Goal: Task Accomplishment & Management: Complete application form

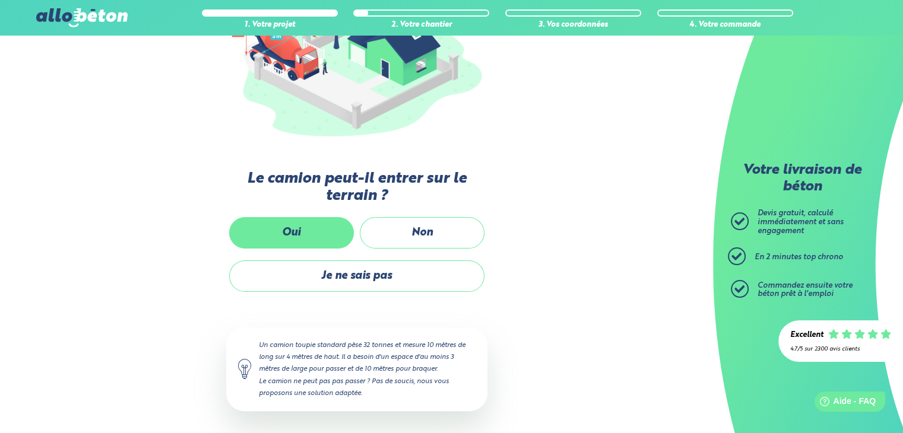
click at [275, 226] on label "Oui" at bounding box center [291, 232] width 125 height 31
click at [0, 0] on input "Oui" at bounding box center [0, 0] width 0 height 0
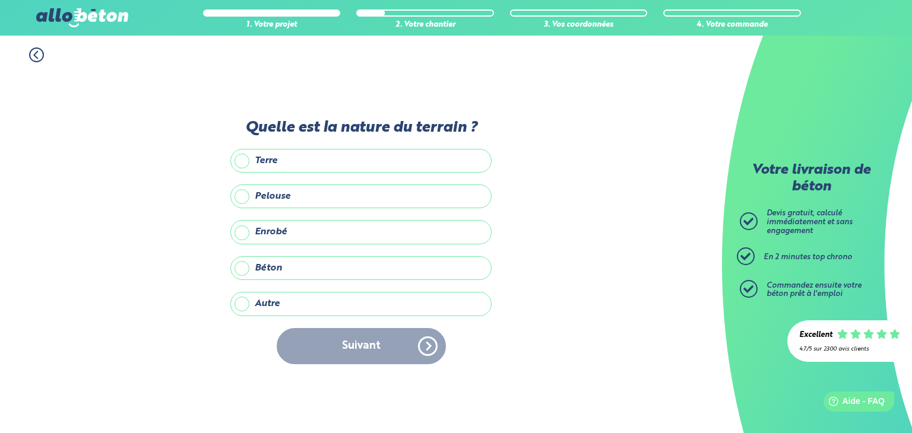
click at [274, 307] on label "Autre" at bounding box center [360, 304] width 261 height 24
click at [0, 0] on input "Autre" at bounding box center [0, 0] width 0 height 0
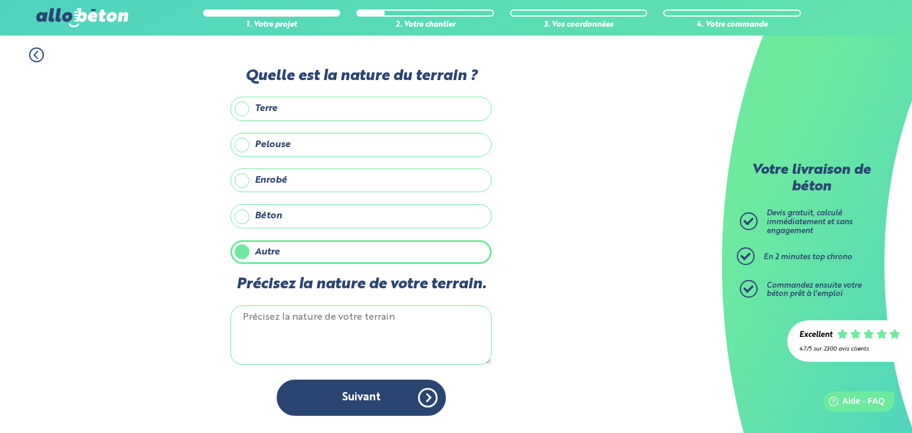
click at [263, 333] on textarea "Précisez la nature de votre terrain." at bounding box center [360, 335] width 261 height 59
click at [255, 313] on textarea "cailloux" at bounding box center [360, 335] width 261 height 59
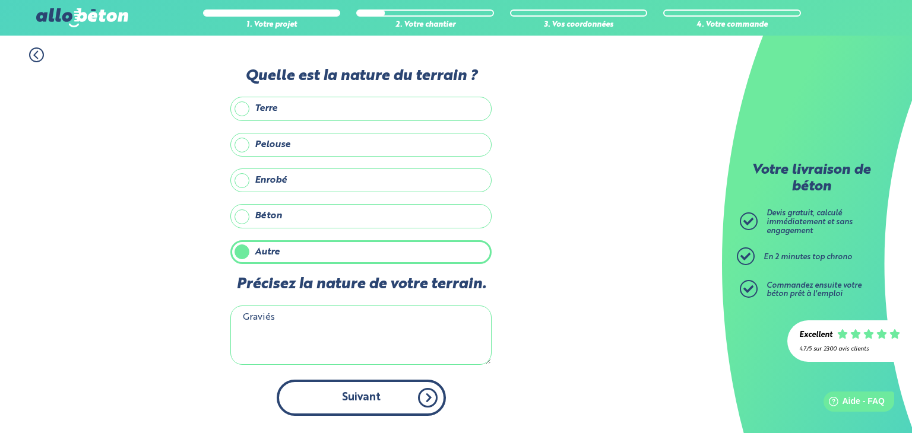
type textarea "Graviés"
click at [399, 401] on button "Suivant" at bounding box center [361, 398] width 169 height 36
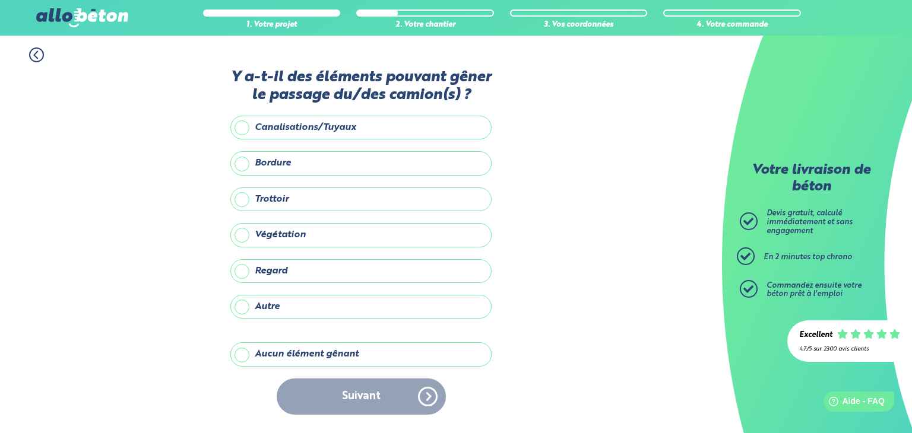
click at [37, 53] on icon at bounding box center [36, 54] width 15 height 15
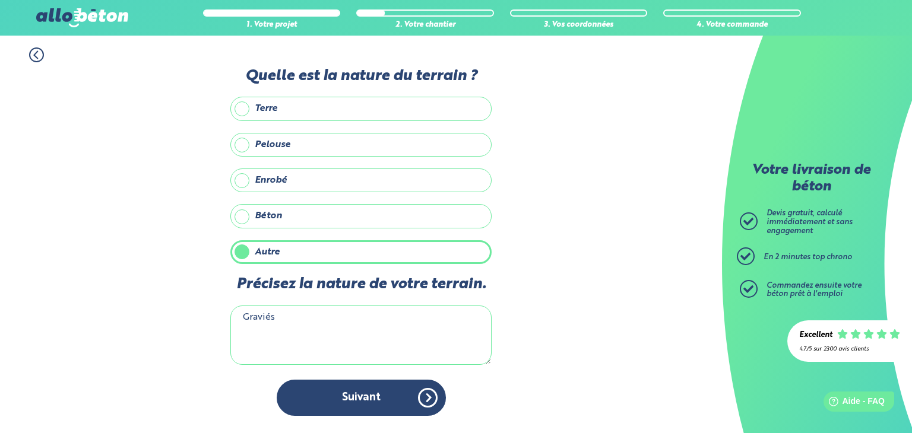
drag, startPoint x: 259, startPoint y: 313, endPoint x: 598, endPoint y: 186, distance: 362.6
click at [598, 186] on div "1. Votre projet 2. Votre chantier 3. Vos coordonnées 4. Votre commande Quelle e…" at bounding box center [361, 235] width 722 height 398
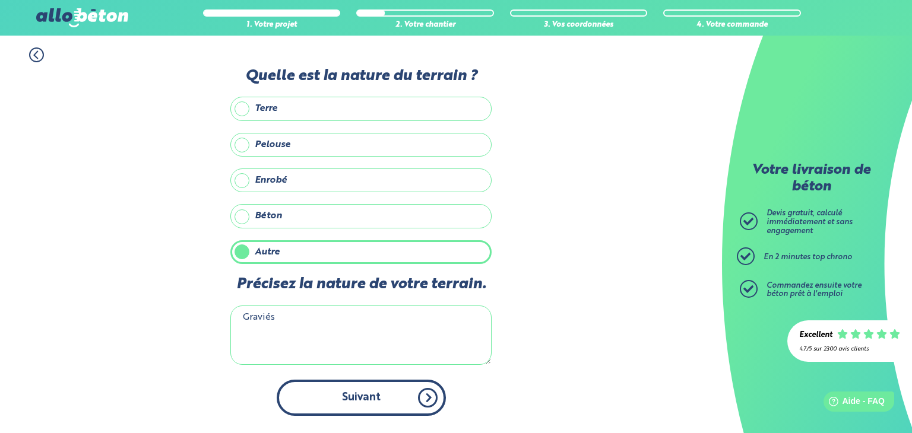
click at [392, 397] on button "Suivant" at bounding box center [361, 398] width 169 height 36
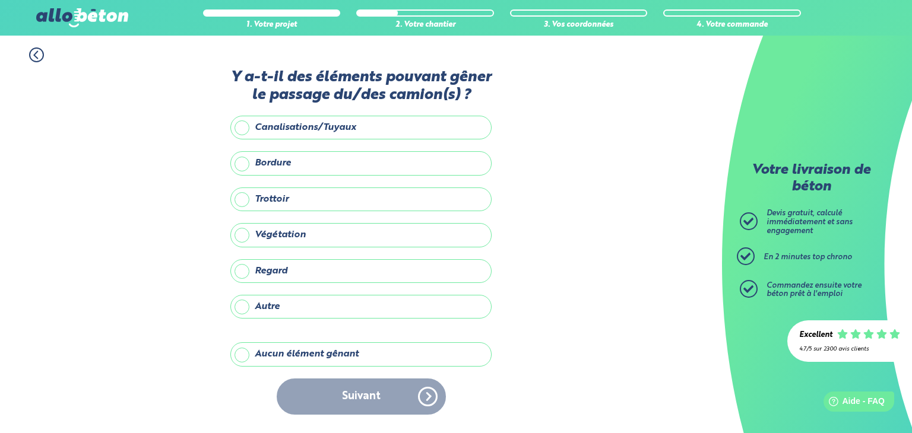
click at [261, 199] on label "Trottoir" at bounding box center [360, 200] width 261 height 24
click at [0, 0] on input "Trottoir" at bounding box center [0, 0] width 0 height 0
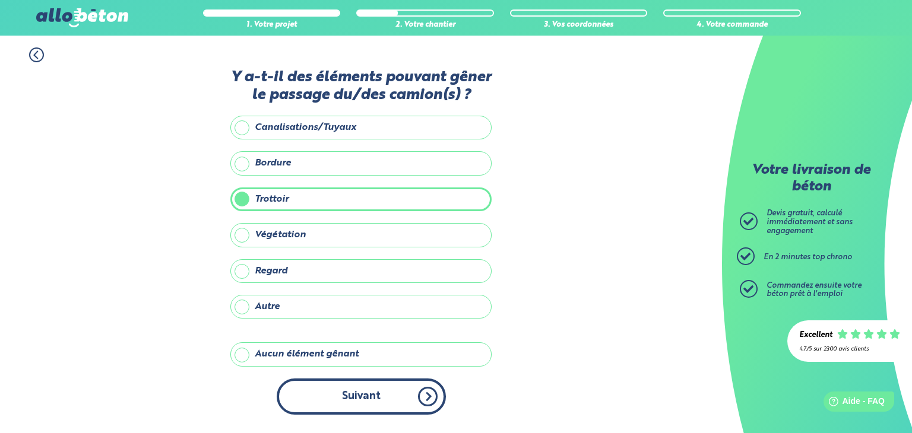
click at [302, 401] on button "Suivant" at bounding box center [361, 397] width 169 height 36
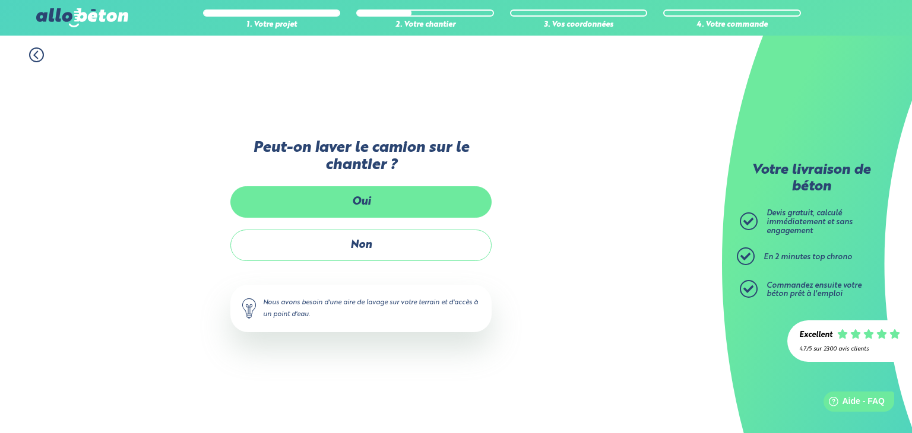
click at [380, 196] on label "Oui" at bounding box center [360, 201] width 261 height 31
click at [0, 0] on input "Oui" at bounding box center [0, 0] width 0 height 0
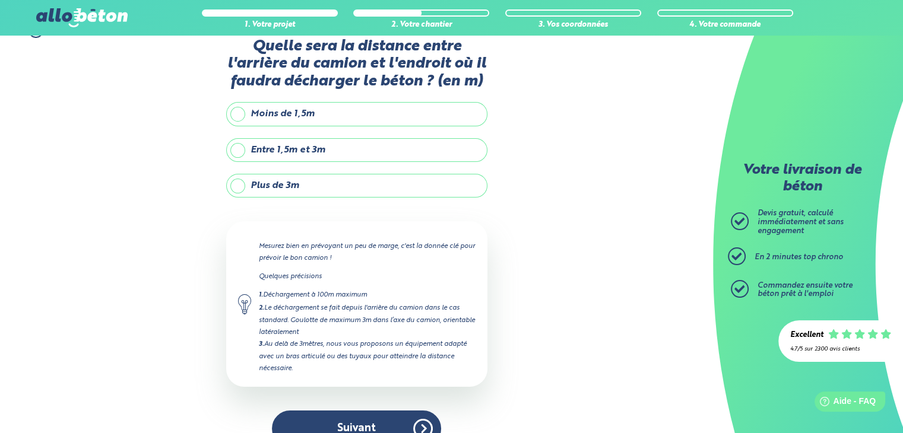
scroll to position [47, 0]
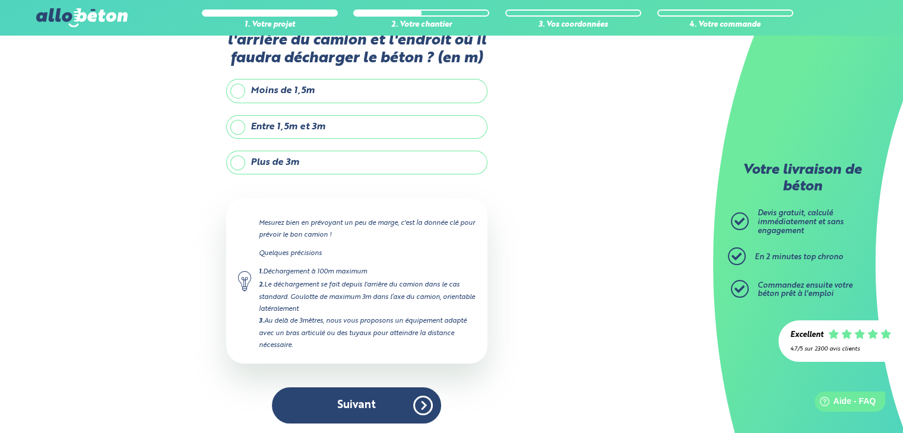
click at [281, 158] on label "Plus de 3m" at bounding box center [356, 163] width 261 height 24
click at [0, 0] on input "Plus de 3m" at bounding box center [0, 0] width 0 height 0
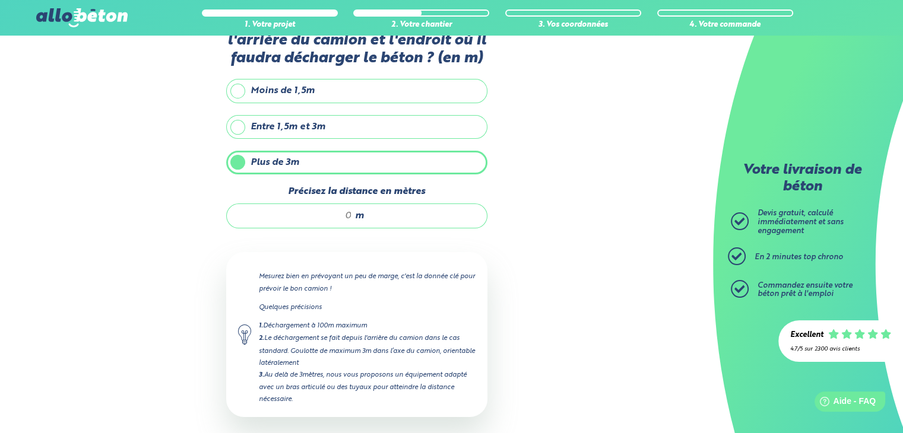
scroll to position [100, 0]
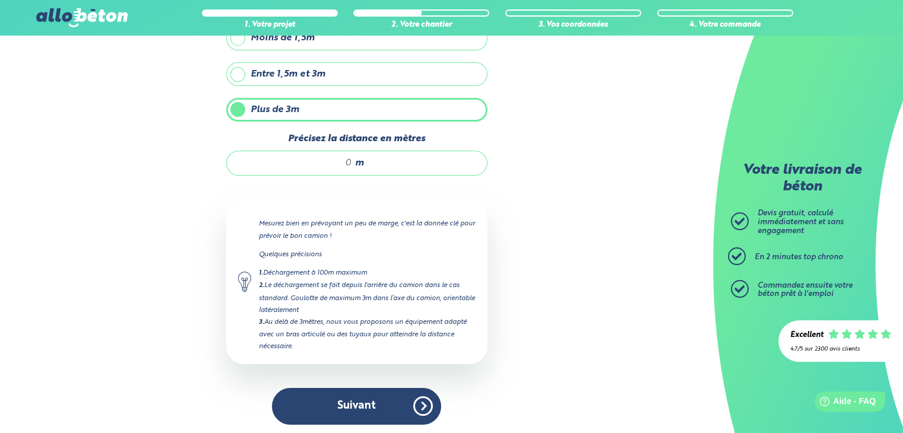
click at [341, 157] on input "Précisez la distance en mètres" at bounding box center [295, 163] width 113 height 12
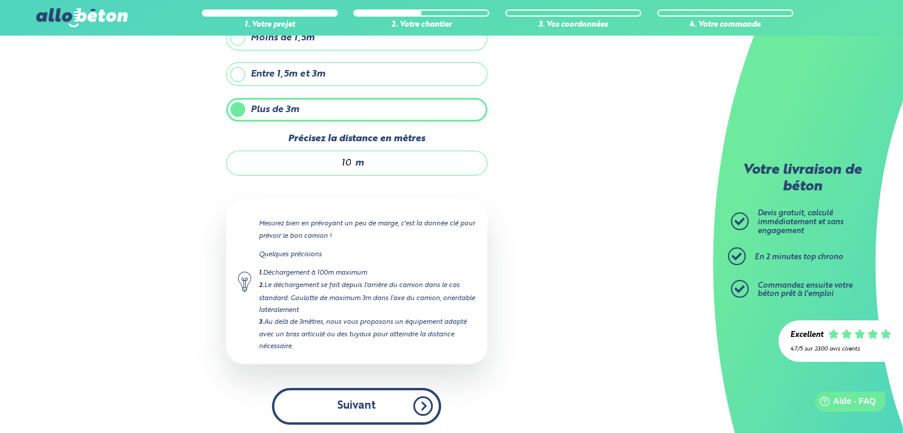
type input "10"
click at [345, 396] on button "Suivant" at bounding box center [356, 406] width 169 height 36
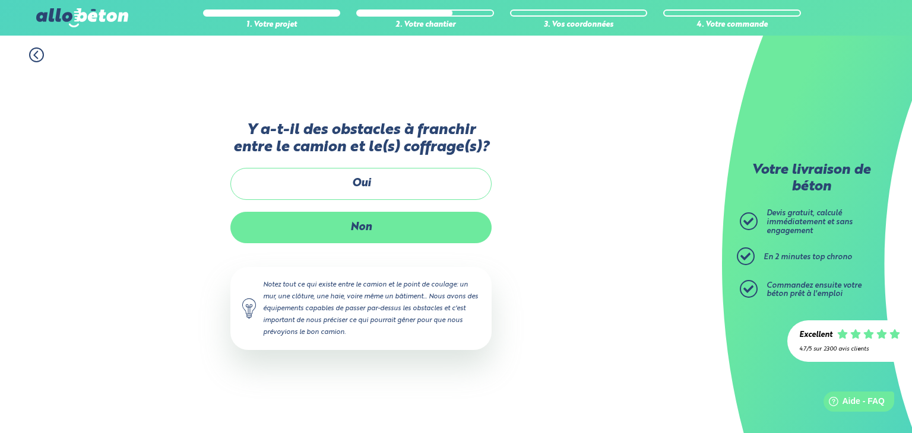
click at [285, 221] on label "Non" at bounding box center [360, 227] width 261 height 31
click at [0, 0] on input "Non" at bounding box center [0, 0] width 0 height 0
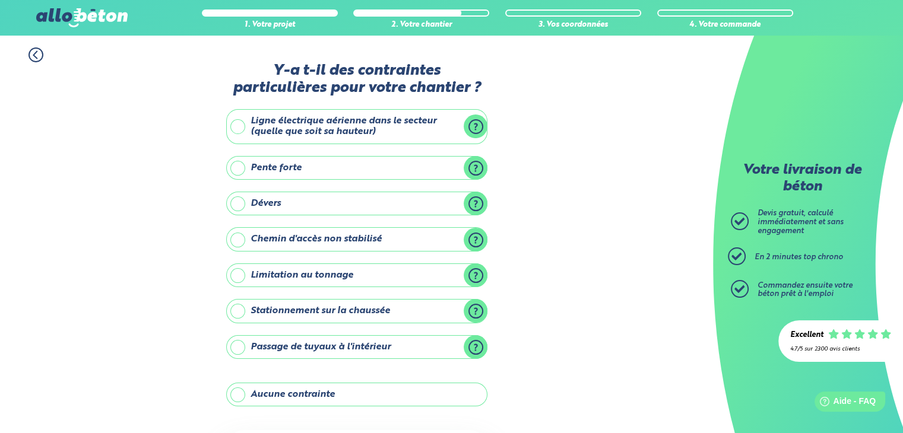
click at [277, 115] on label "Ligne électrique aérienne dans le secteur (quelle que soit sa hauteur)" at bounding box center [356, 126] width 261 height 35
click at [0, 0] on input "Ligne électrique aérienne dans le secteur (quelle que soit sa hauteur)" at bounding box center [0, 0] width 0 height 0
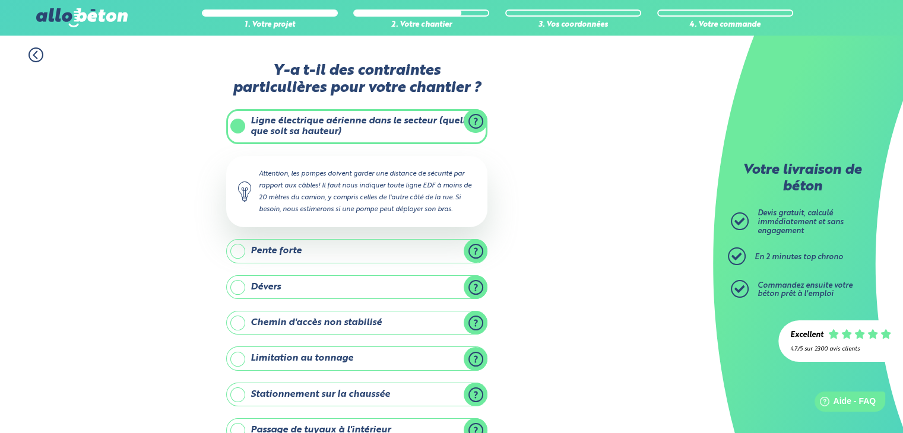
scroll to position [59, 0]
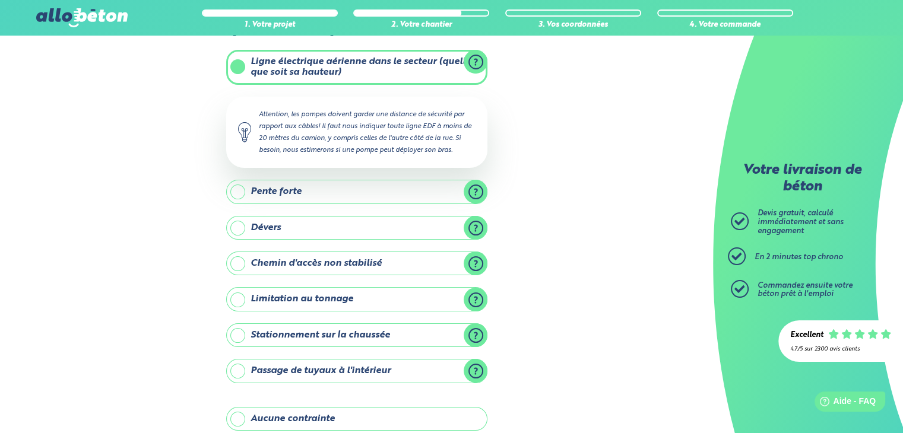
drag, startPoint x: 322, startPoint y: 124, endPoint x: 453, endPoint y: 155, distance: 134.7
click at [453, 155] on div "Attention, les pompes doivent garder une distance de sécurité par rapport aux c…" at bounding box center [356, 133] width 261 height 72
click at [406, 122] on div "Attention, les pompes doivent garder une distance de sécurité par rapport aux c…" at bounding box center [356, 133] width 261 height 72
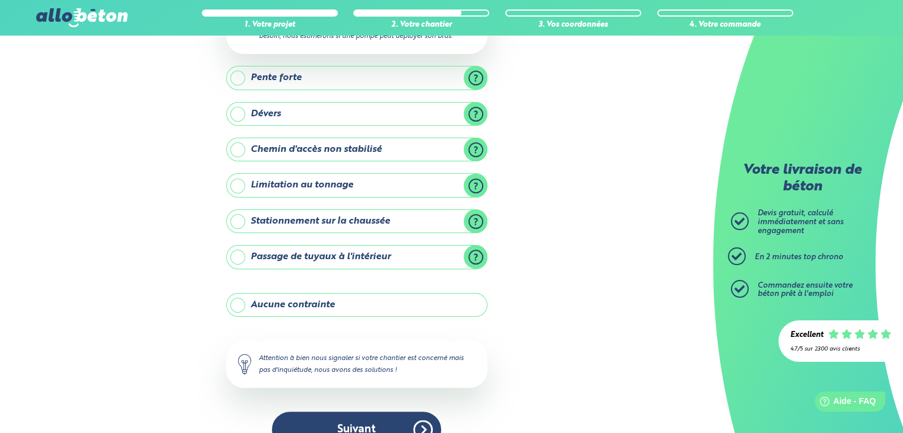
scroll to position [198, 0]
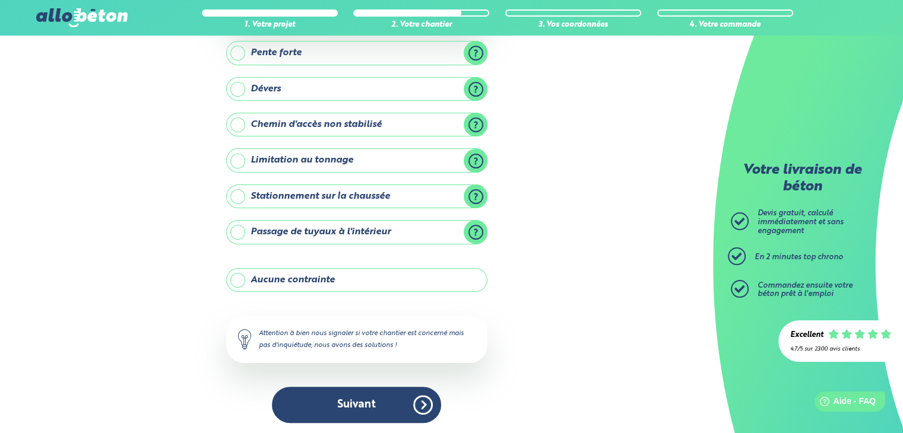
click at [251, 274] on label "Aucune contrainte" at bounding box center [356, 280] width 261 height 24
click at [0, 0] on input "Aucune contrainte" at bounding box center [0, 0] width 0 height 0
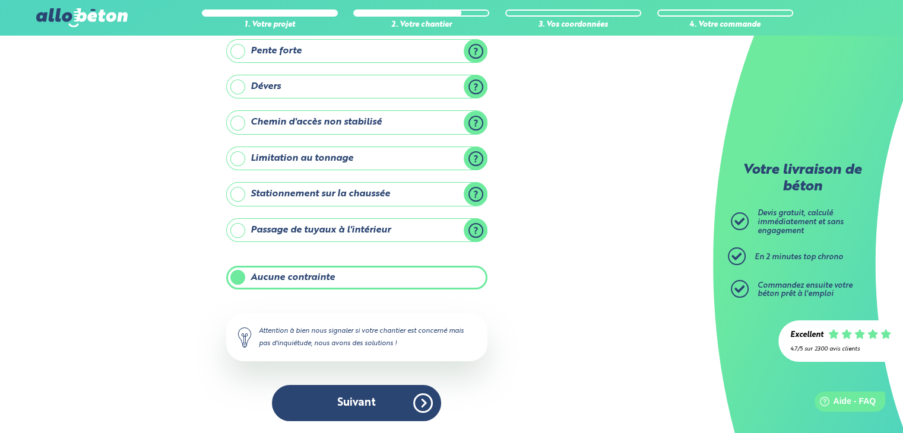
scroll to position [115, 0]
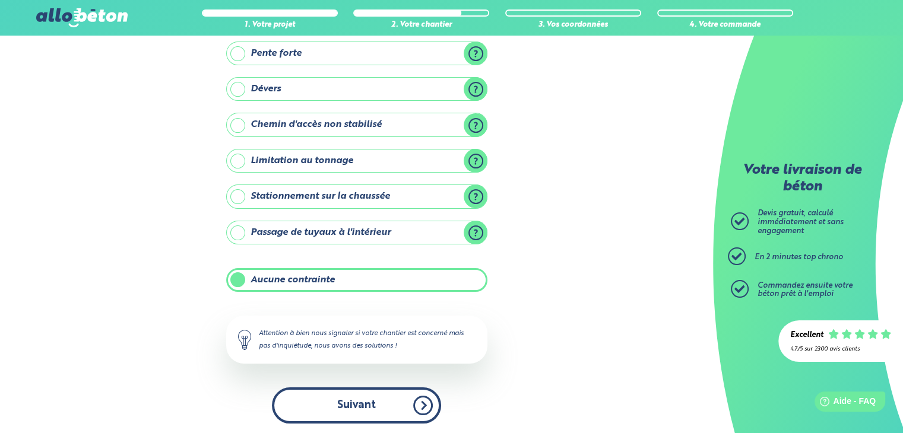
click at [332, 390] on button "Suivant" at bounding box center [356, 406] width 169 height 36
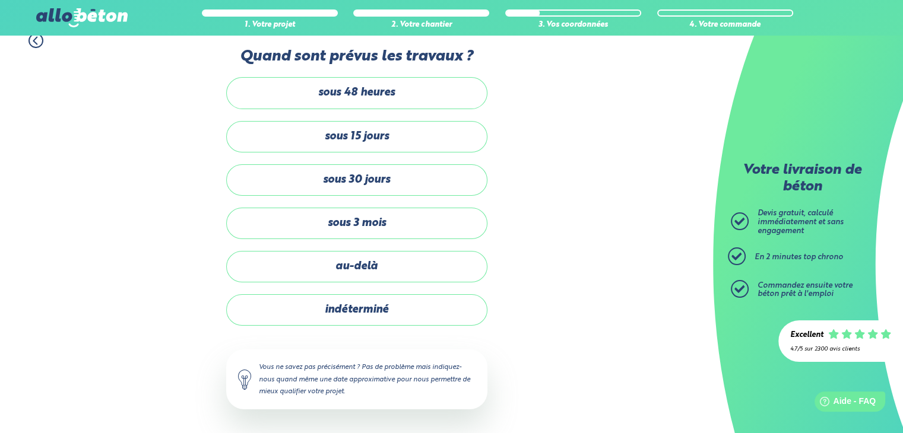
scroll to position [12, 0]
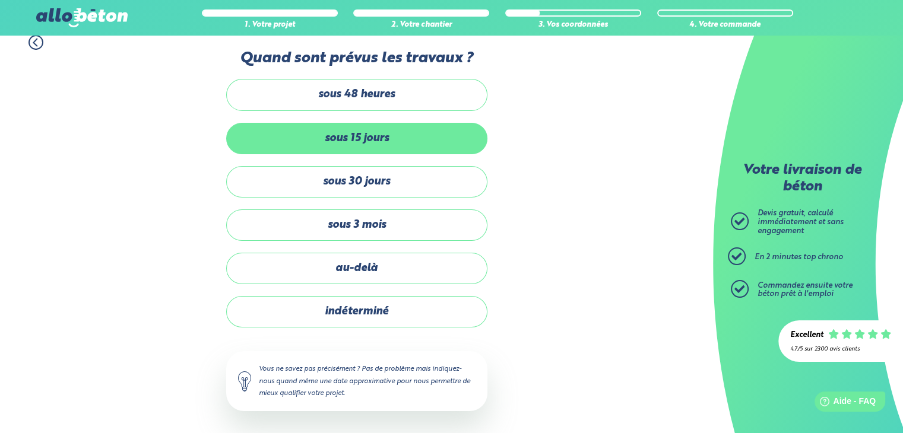
click at [345, 144] on label "sous 15 jours" at bounding box center [356, 138] width 261 height 31
click at [0, 0] on input "sous 15 jours" at bounding box center [0, 0] width 0 height 0
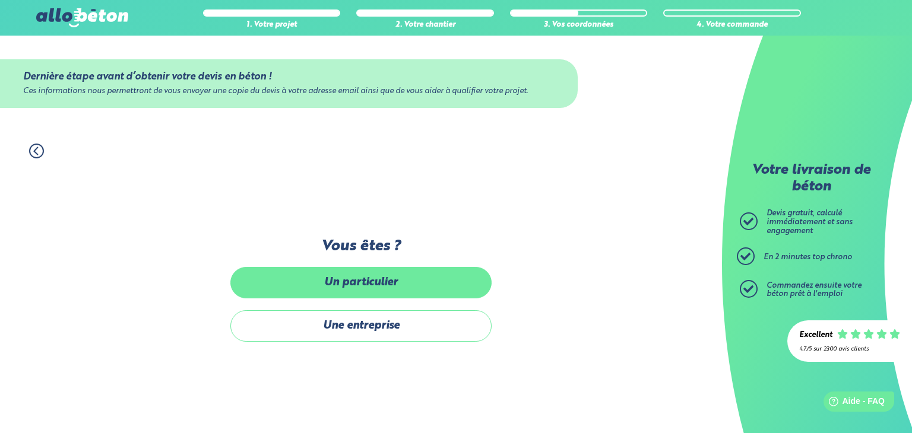
click at [361, 278] on label "Un particulier" at bounding box center [360, 282] width 261 height 31
click at [0, 0] on input "Un particulier" at bounding box center [0, 0] width 0 height 0
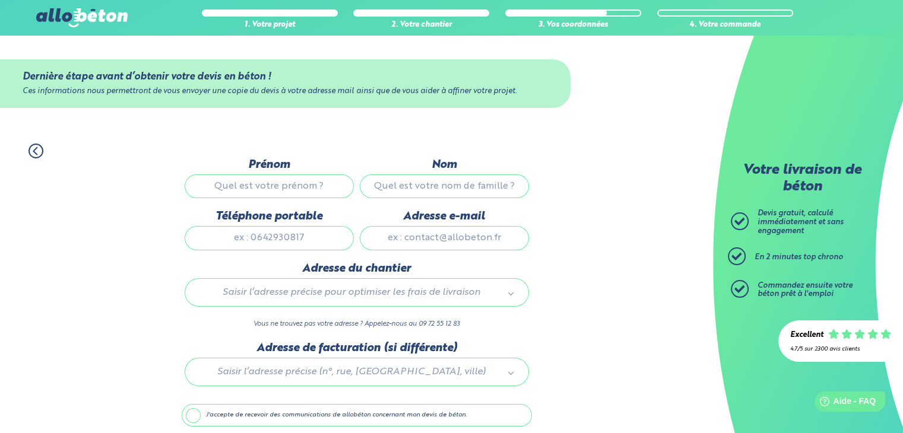
click at [249, 192] on input "Prénom" at bounding box center [269, 186] width 169 height 24
type input "Yann"
type input "NICOL"
type input "0602710089"
type input "yann_nicol@hotmail.fr"
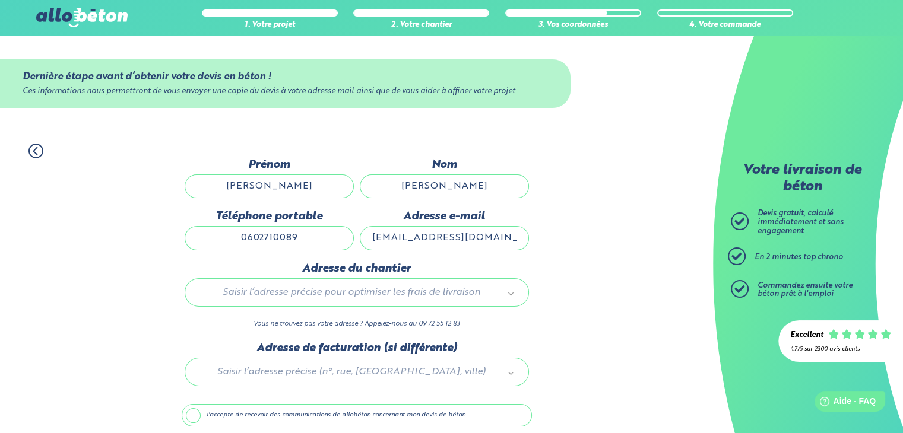
type input "14 RUE BEAUMANOIR"
drag, startPoint x: 303, startPoint y: 243, endPoint x: 88, endPoint y: 250, distance: 215.0
click at [88, 250] on div "1. Votre projet 2. Votre chantier 3. Vos coordonnées 4. Votre commande Dernière…" at bounding box center [356, 306] width 713 height 349
type input "0648536760"
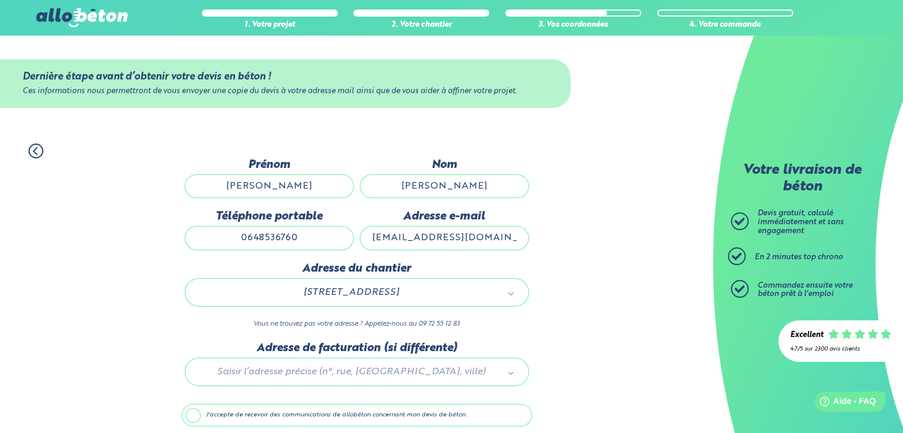
click at [610, 258] on div "1. Votre projet 2. Votre chantier 3. Vos coordonnées 4. Votre commande Dernière…" at bounding box center [356, 306] width 713 height 349
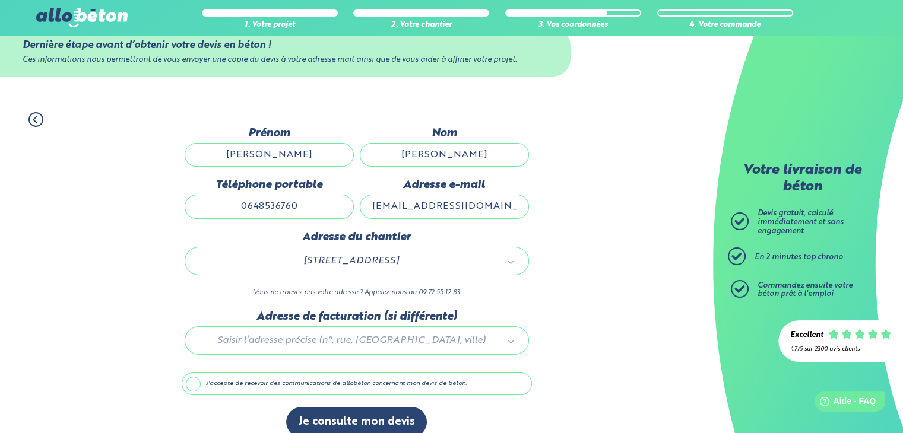
scroll to position [46, 0]
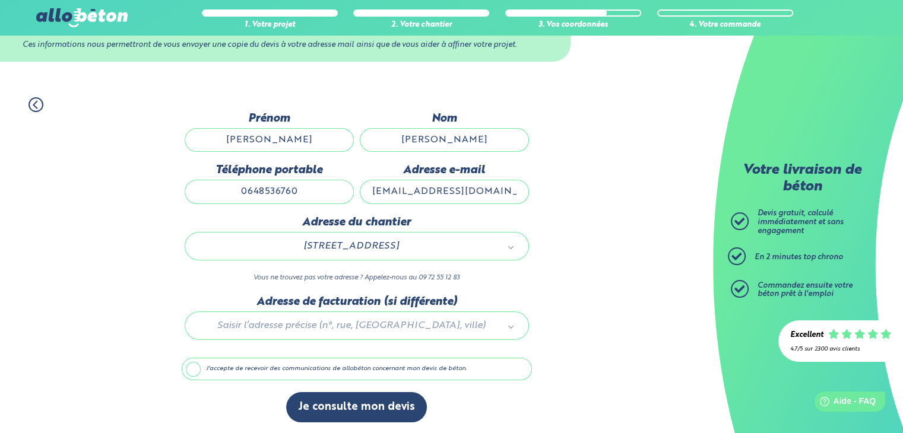
click at [301, 320] on div at bounding box center [357, 324] width 350 height 56
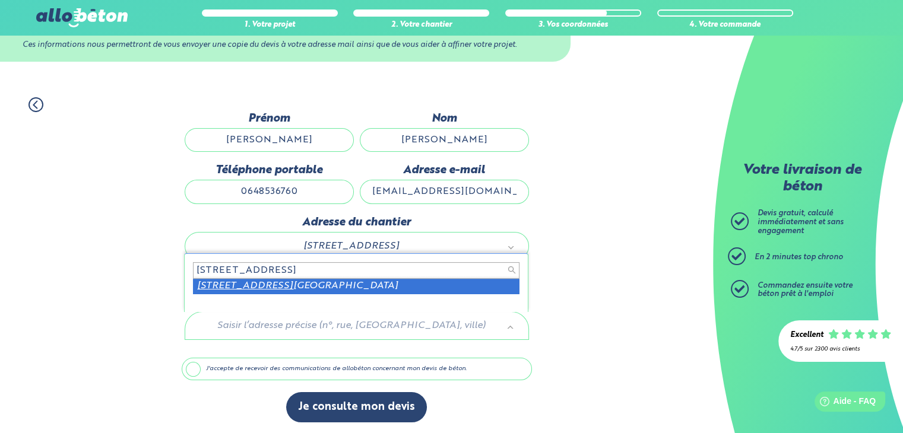
type input "14 rue beaumanoir 29200"
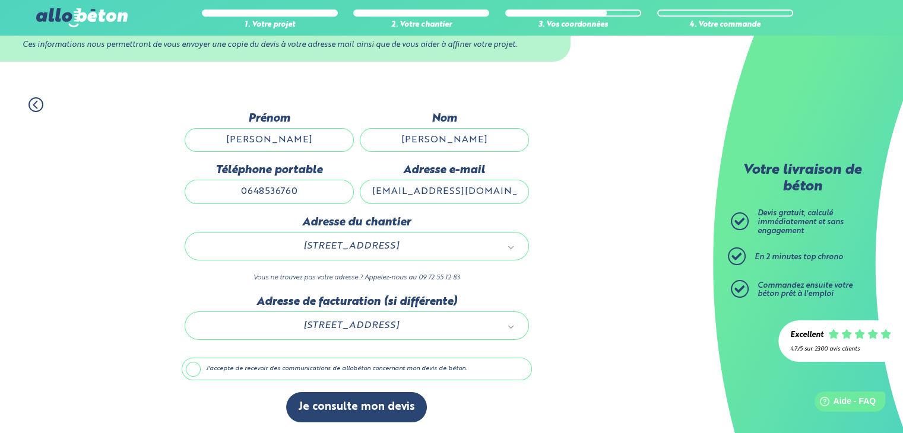
click at [309, 365] on label "J'accepte de recevoir des communications de allobéton concernant mon devis de b…" at bounding box center [357, 369] width 350 height 23
click at [0, 0] on input "J'accepte de recevoir des communications de allobéton concernant mon devis de b…" at bounding box center [0, 0] width 0 height 0
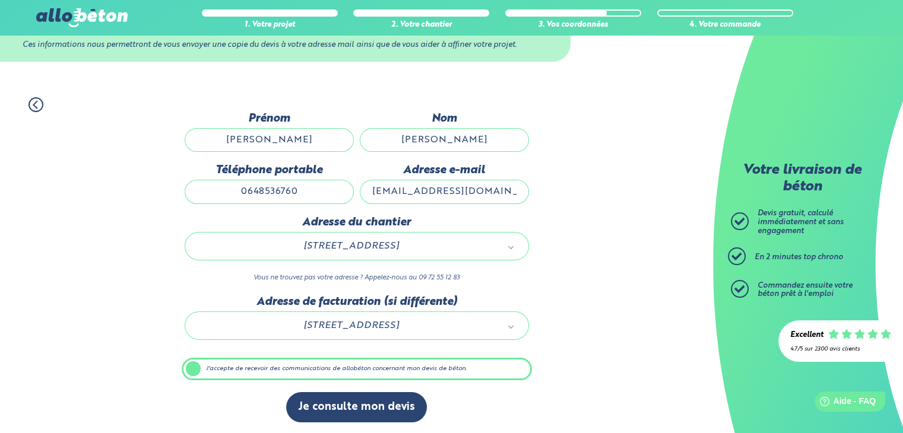
scroll to position [46, 0]
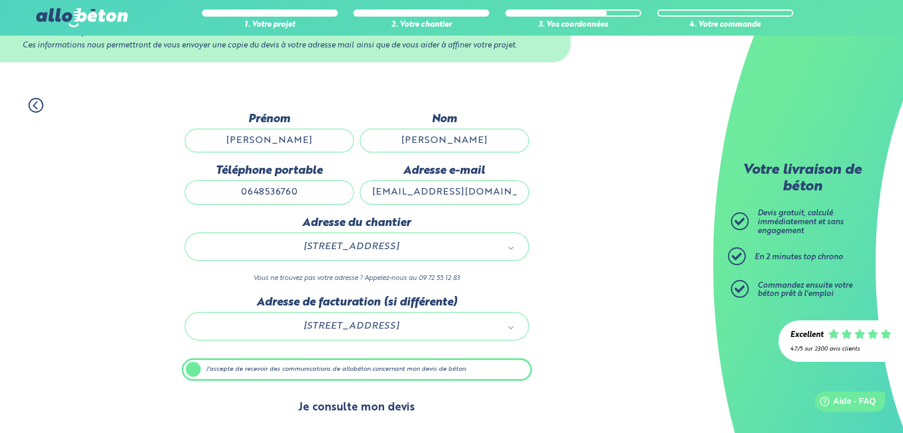
click at [353, 415] on button "Je consulte mon devis" at bounding box center [356, 408] width 141 height 30
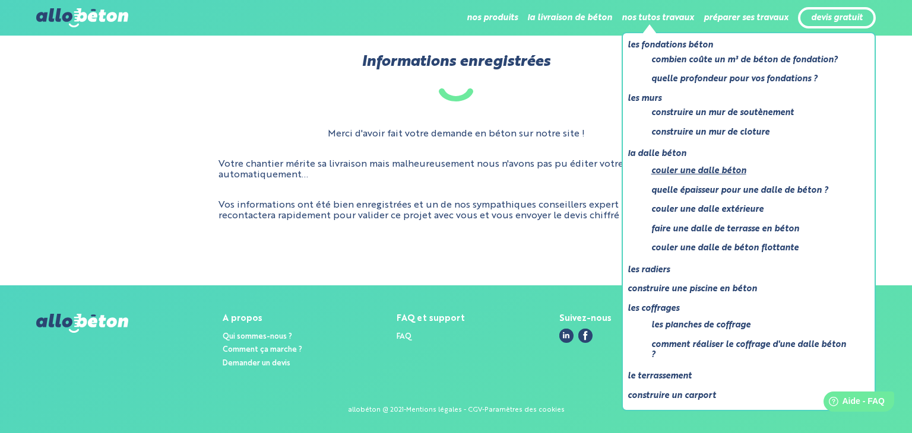
click at [667, 177] on link "Couler une dalle béton" at bounding box center [750, 171] width 199 height 15
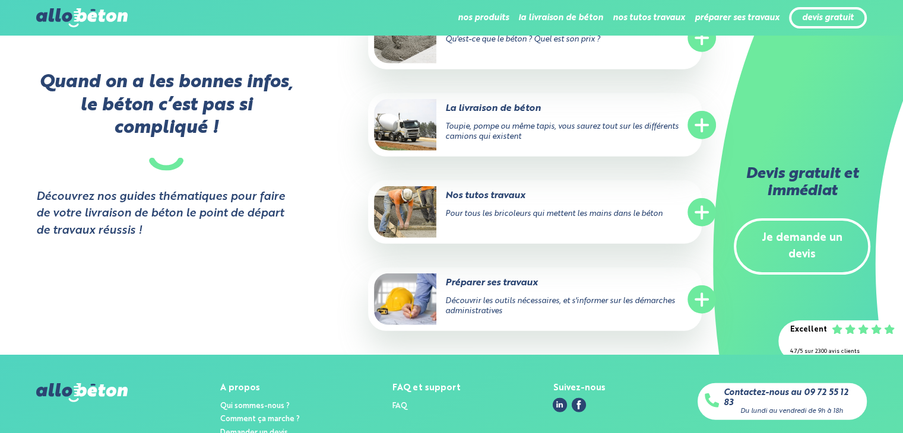
scroll to position [2789, 0]
